Goal: Use online tool/utility: Utilize a website feature to perform a specific function

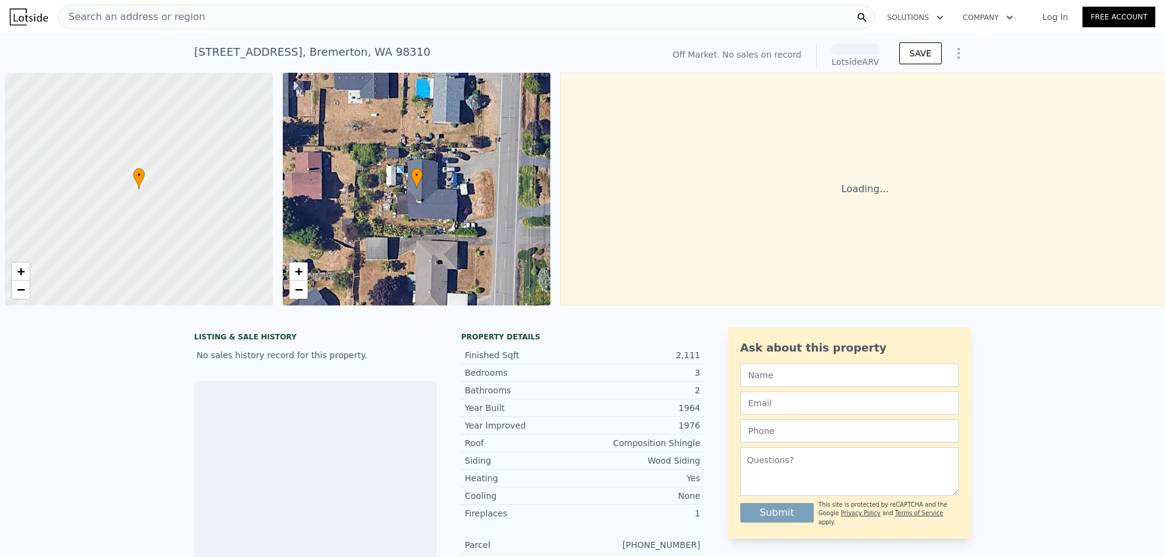
scroll to position [0, 5]
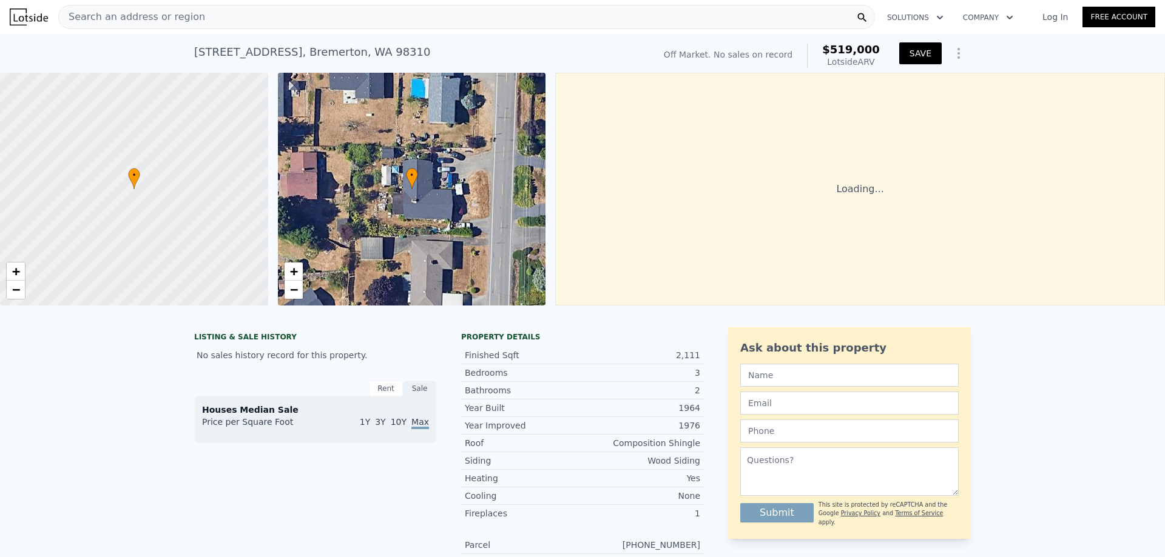
click at [923, 55] on button "SAVE" at bounding box center [920, 53] width 42 height 22
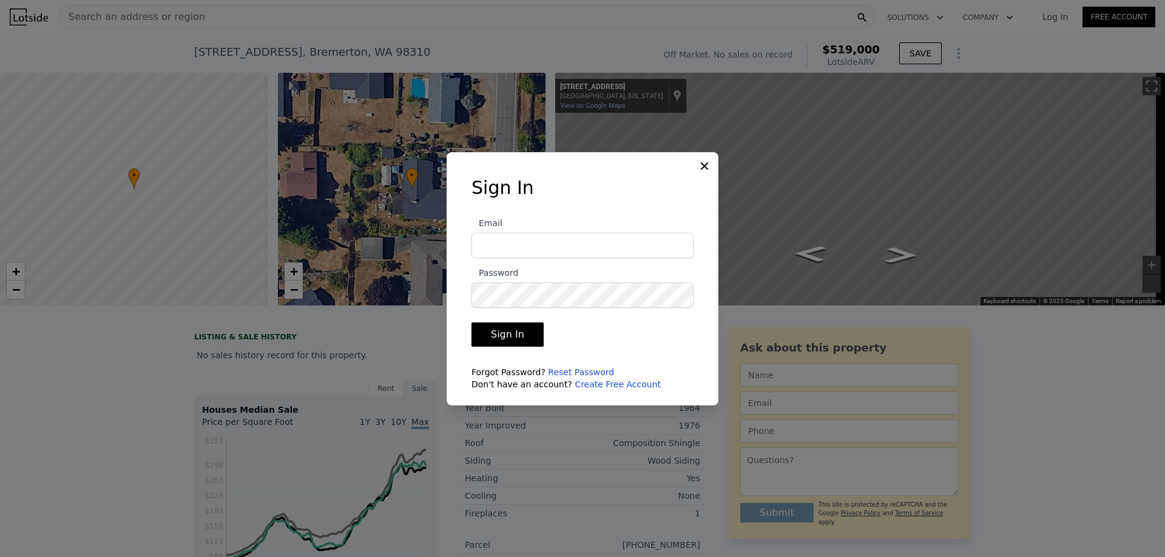
click at [535, 243] on input "Email" at bounding box center [582, 245] width 222 height 25
type input "matt@pellego.com"
click at [708, 166] on icon at bounding box center [704, 166] width 12 height 12
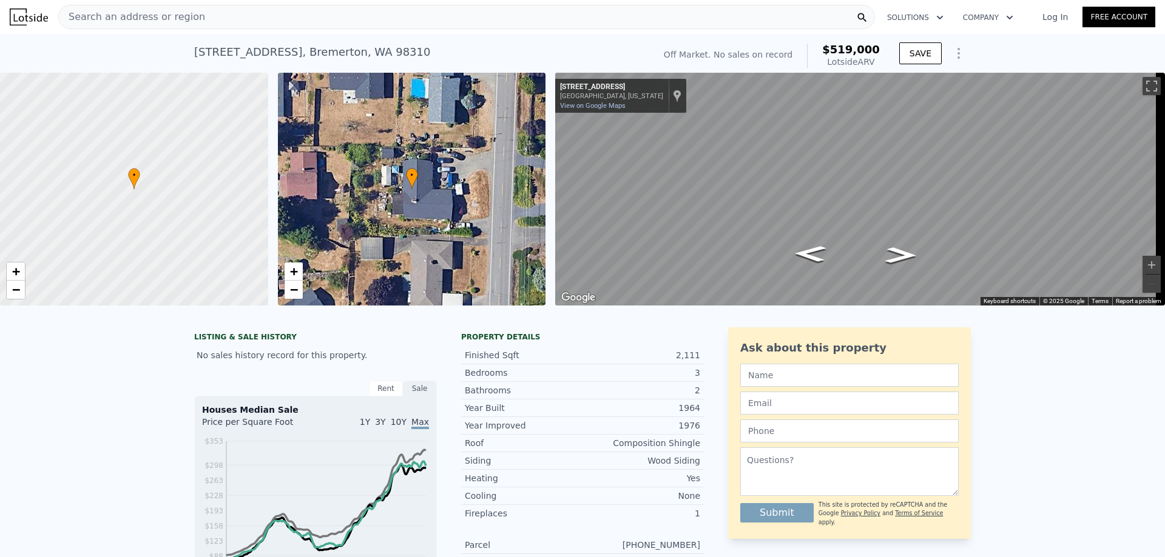
click at [1054, 16] on link "Log In" at bounding box center [1055, 17] width 55 height 12
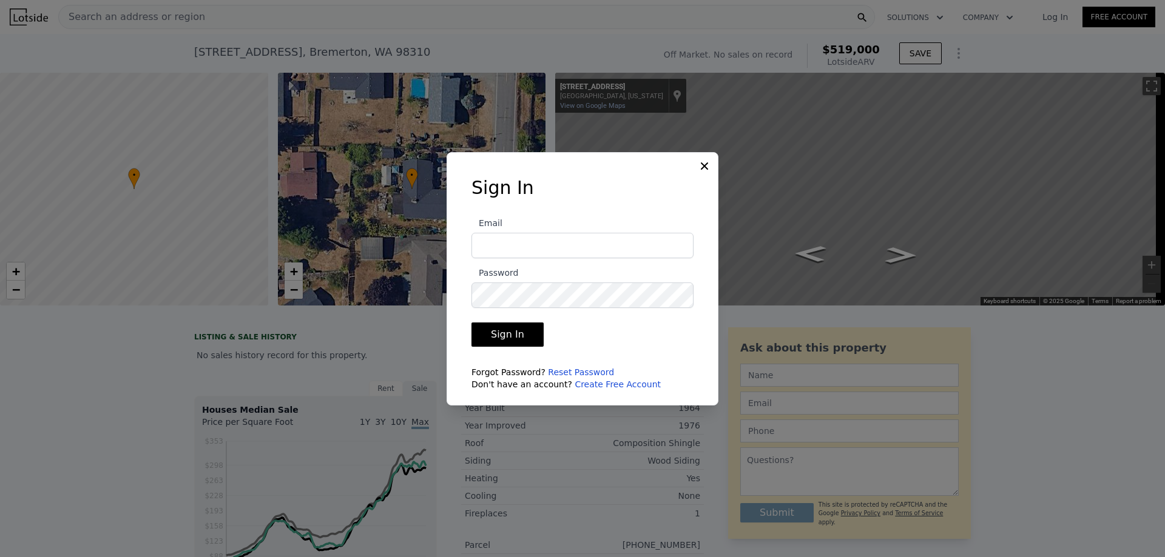
click at [562, 250] on input "Email" at bounding box center [582, 245] width 222 height 25
type input "matt@pellego.com"
click at [471, 323] on button "Sign In" at bounding box center [507, 335] width 72 height 24
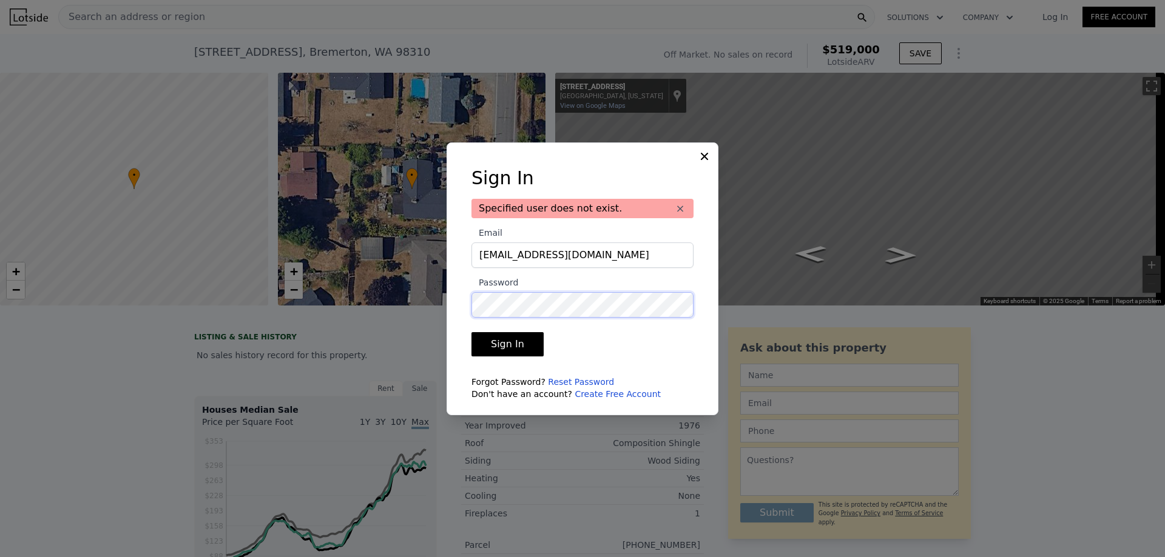
click at [465, 303] on div "Sign In Specified user does not exist. × Email matt@pellego.com Password Sign I…" at bounding box center [582, 288] width 261 height 243
click at [471, 332] on button "Sign In" at bounding box center [507, 344] width 72 height 24
click at [447, 295] on div "Sign In Specified user does not exist. × Email matt@pellego.com Password Sign I…" at bounding box center [582, 279] width 272 height 273
click at [471, 332] on button "Sign In" at bounding box center [507, 344] width 72 height 24
click at [699, 158] on icon at bounding box center [704, 156] width 12 height 12
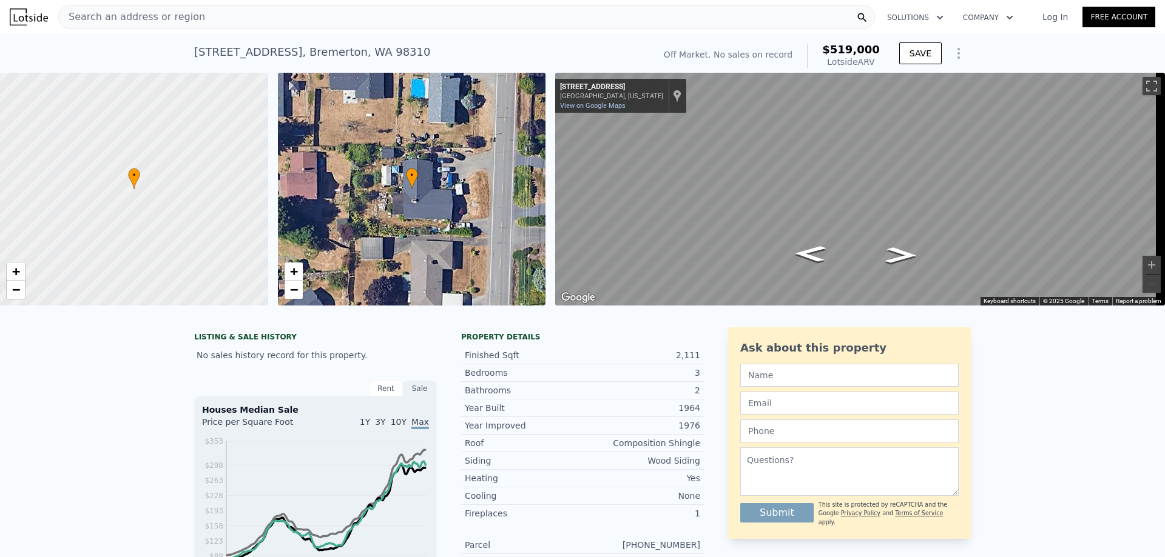
click at [1049, 18] on link "Log In" at bounding box center [1055, 17] width 55 height 12
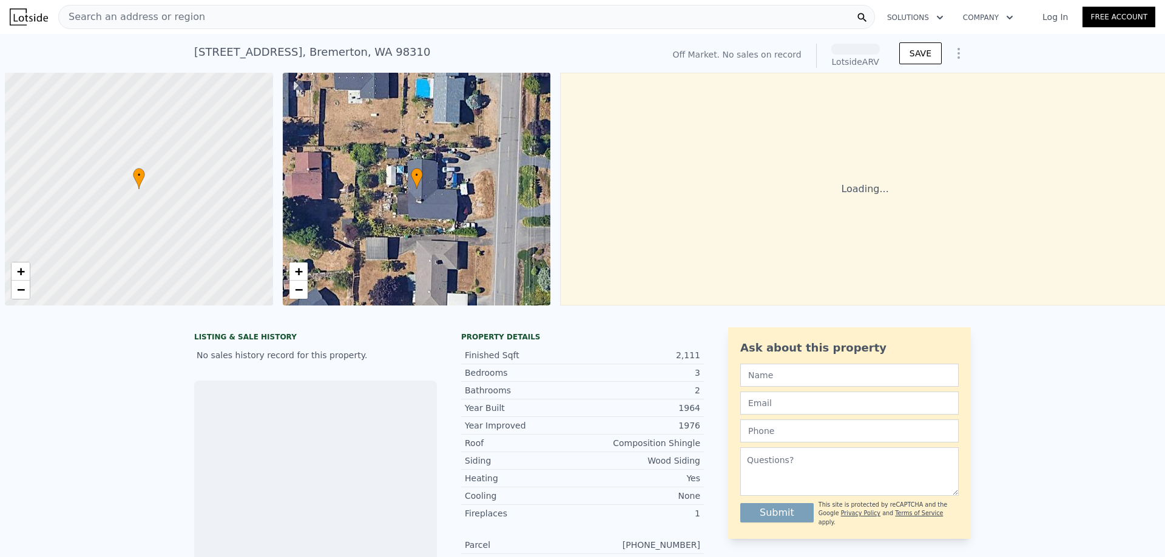
scroll to position [0, 5]
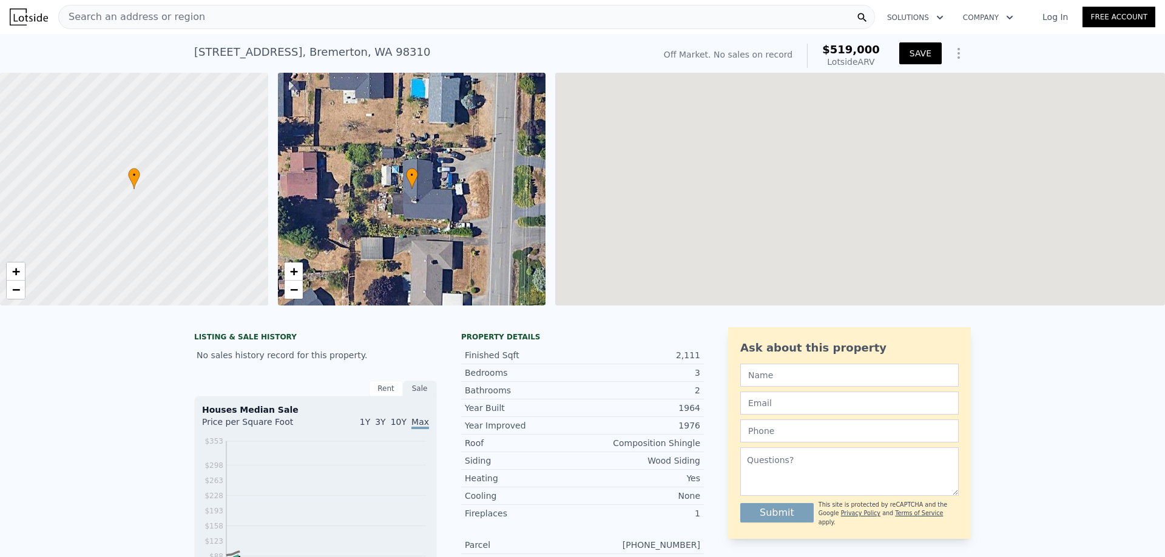
click at [918, 50] on button "SAVE" at bounding box center [920, 53] width 42 height 22
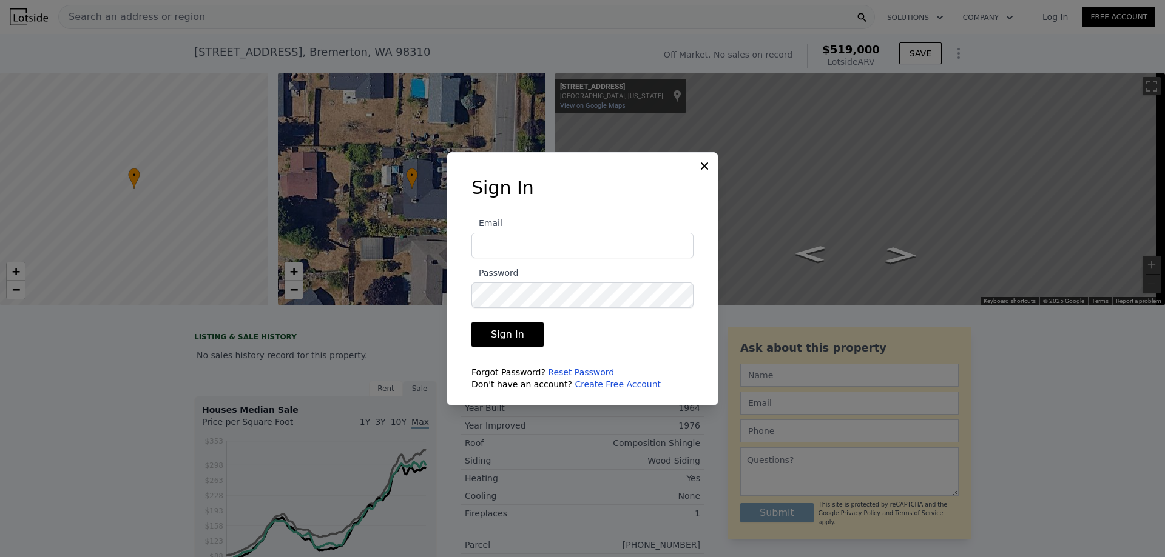
click at [701, 169] on icon at bounding box center [704, 165] width 7 height 7
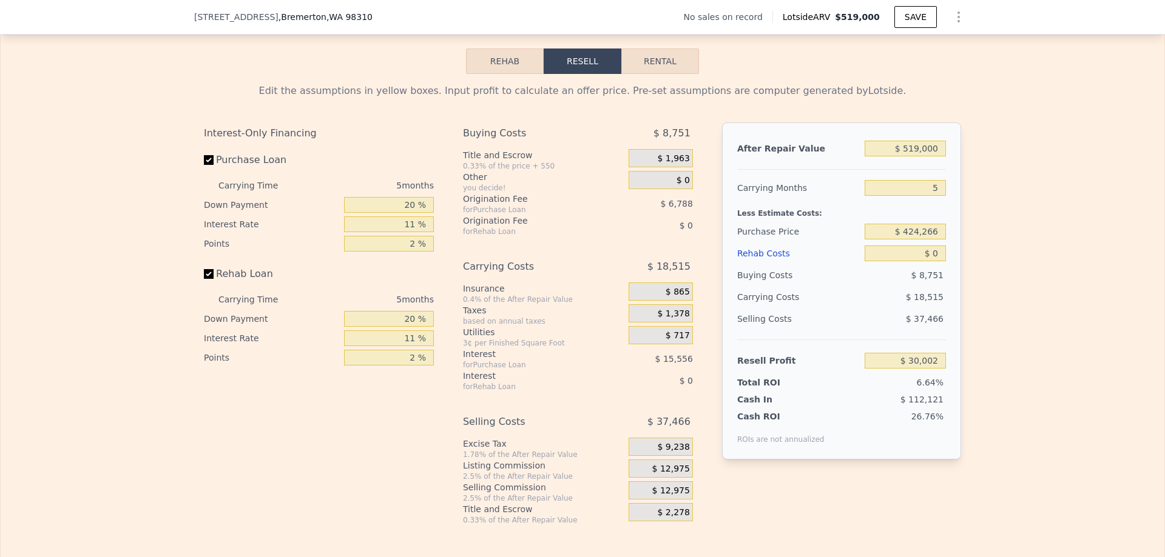
scroll to position [1755, 0]
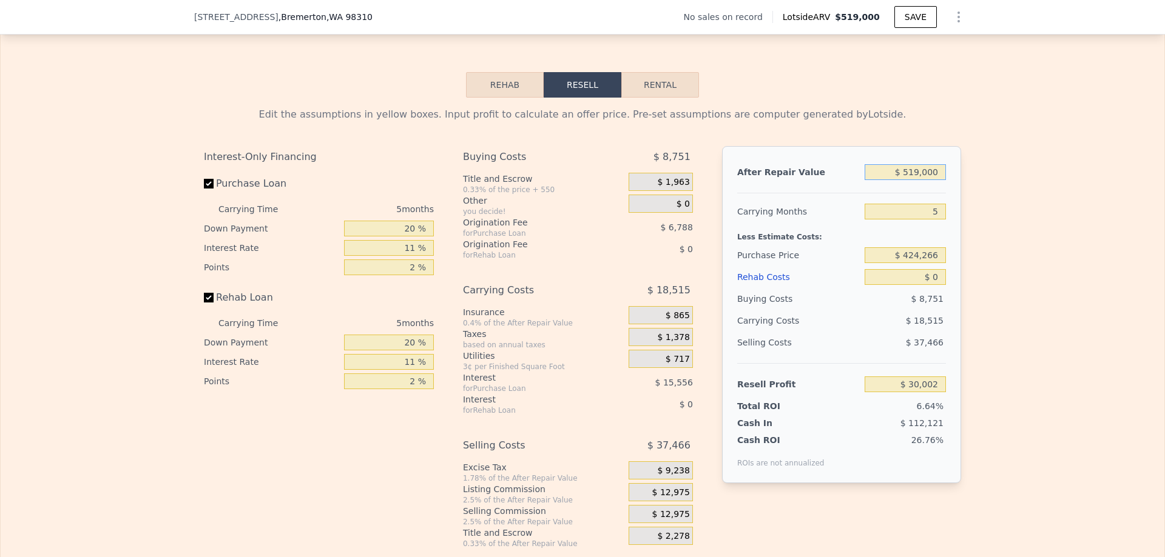
drag, startPoint x: 903, startPoint y: 187, endPoint x: 941, endPoint y: 189, distance: 38.2
click at [941, 180] on input "$ 519,000" at bounding box center [904, 172] width 81 height 16
drag, startPoint x: 941, startPoint y: 189, endPoint x: 902, endPoint y: 187, distance: 38.8
click at [902, 180] on input "$ 519,000" at bounding box center [904, 172] width 81 height 16
type input "$ 99,519,000"
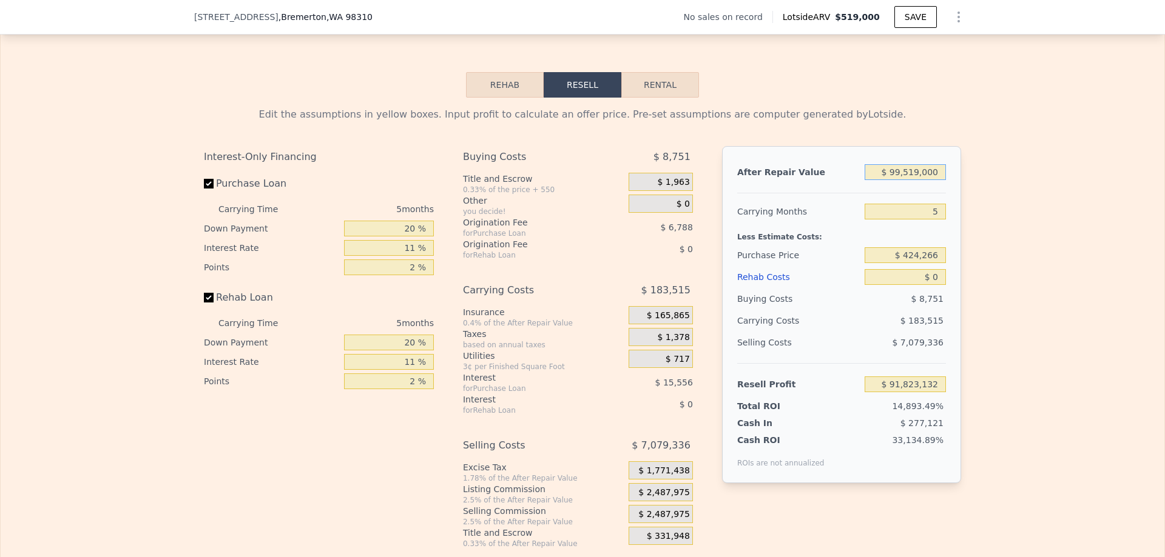
type input "$ 91,823,132"
click at [936, 180] on input "$ 99,519,000" at bounding box center [904, 172] width 81 height 16
type input "$ 9"
type input "-$ 451,208"
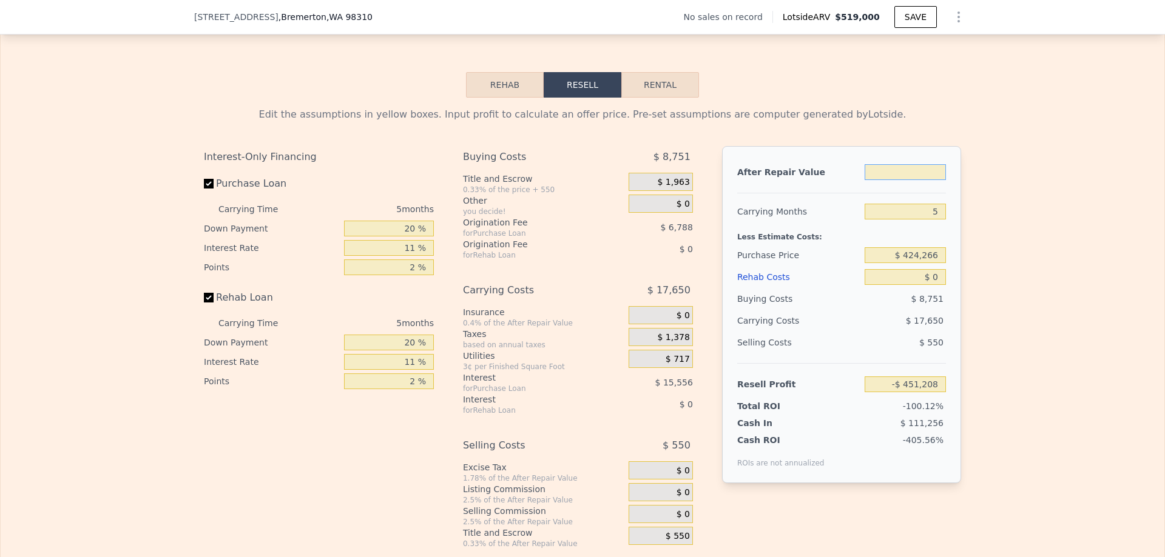
type input "$ 4"
type input "-$ 451,213"
type input "$ 499"
type input "-$ 450,754"
type input "$ 499,995"
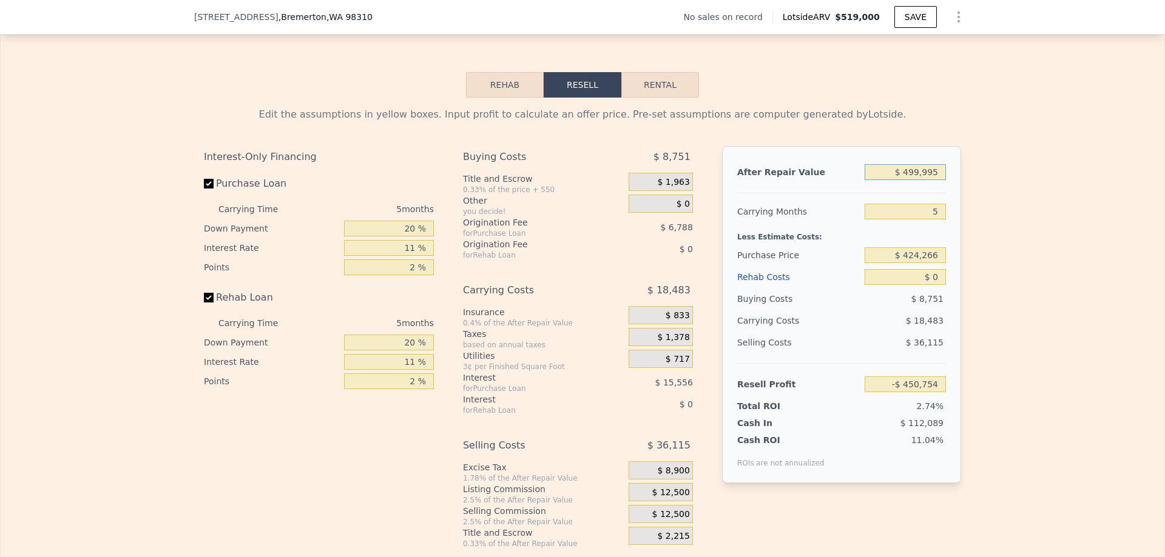
type input "$ 12,380"
type input "$ 499,995"
click at [907, 263] on input "$ 424,266" at bounding box center [904, 255] width 81 height 16
drag, startPoint x: 904, startPoint y: 275, endPoint x: 949, endPoint y: 271, distance: 44.5
click at [949, 271] on div "After Repair Value $ 499,995 Carrying Months 5 Less Estimate Costs: Purchase Pr…" at bounding box center [841, 314] width 239 height 337
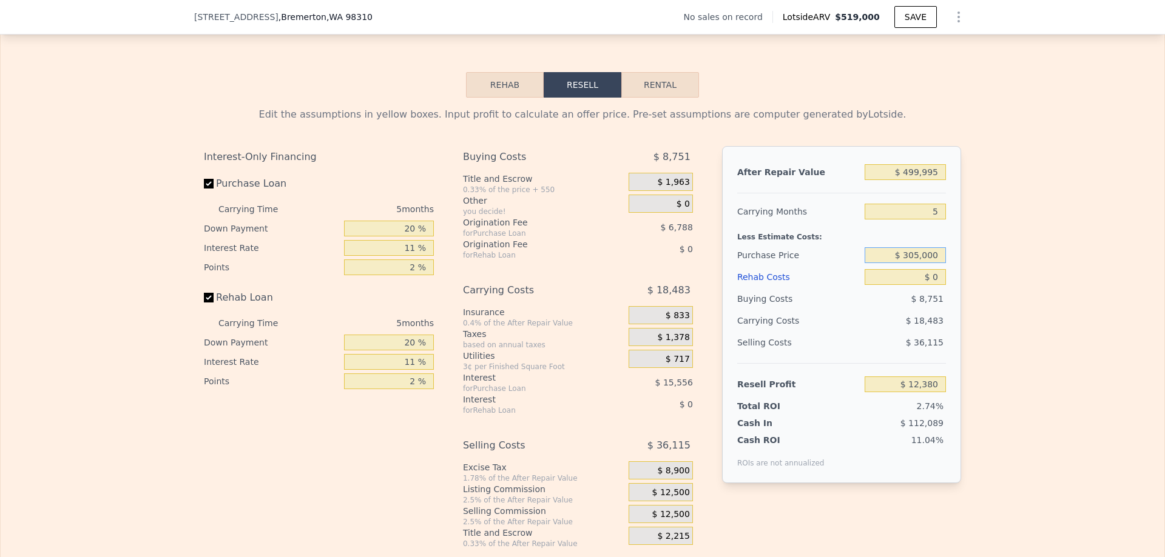
type input "$ 305,000"
click at [926, 285] on input "$ 0" at bounding box center [904, 277] width 81 height 16
type input "$ 138,321"
type input "$ 10"
type input "$ 138,311"
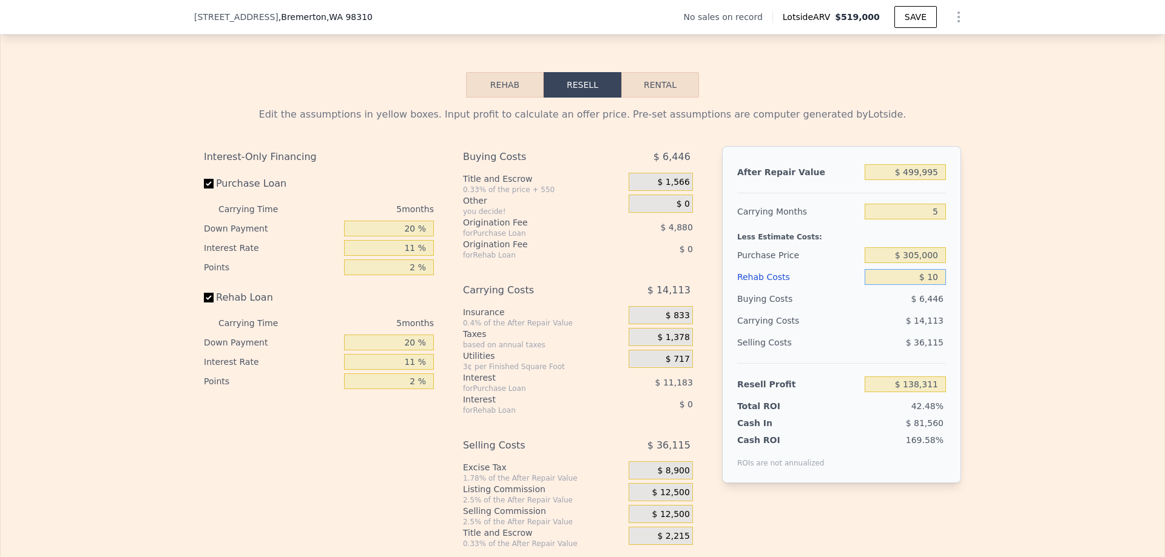
type input "$ 1"
type input "$ 138,320"
type input "$ 150,000"
type input "-$ 19,579"
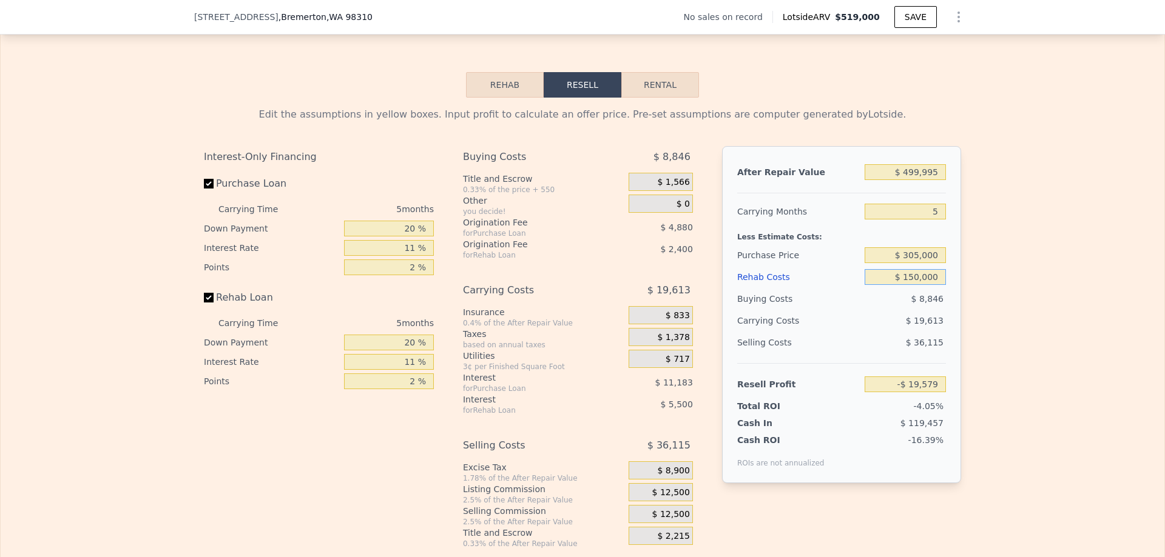
type input "$ 1,500,000"
type input "-$ 1,440,679"
type input "$ 150,000"
type input "-$ 19,579"
type input "$ 150,000"
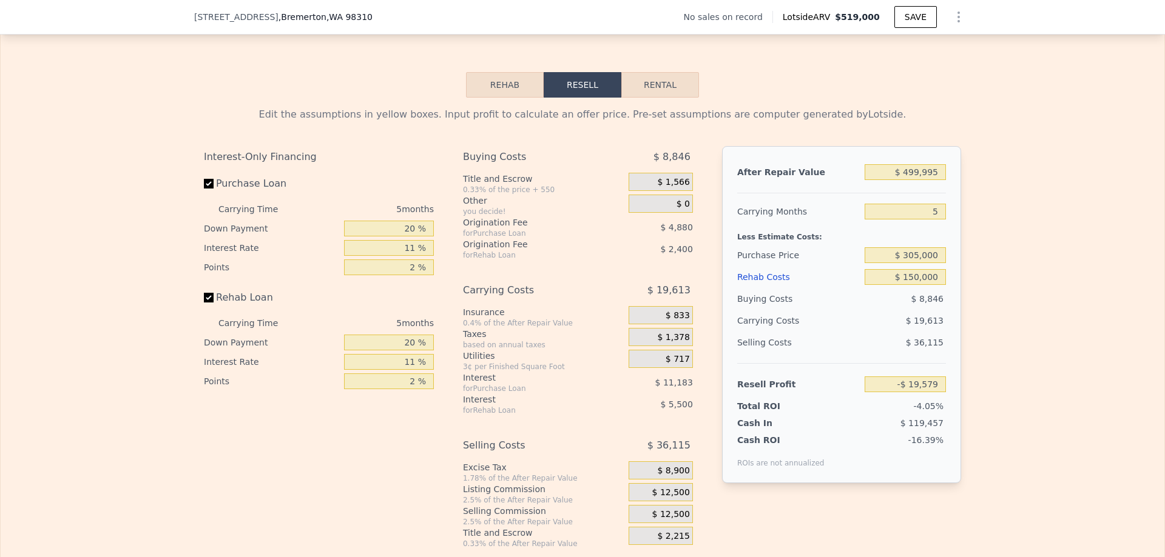
click at [858, 332] on div "$ 19,613" at bounding box center [882, 321] width 128 height 22
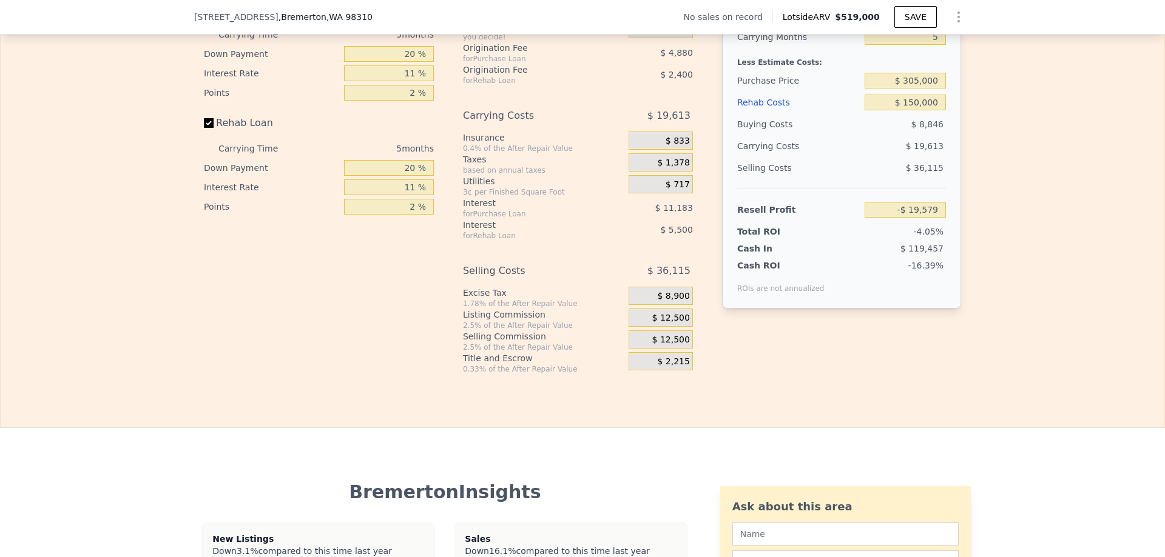
scroll to position [1937, 0]
